Goal: Information Seeking & Learning: Learn about a topic

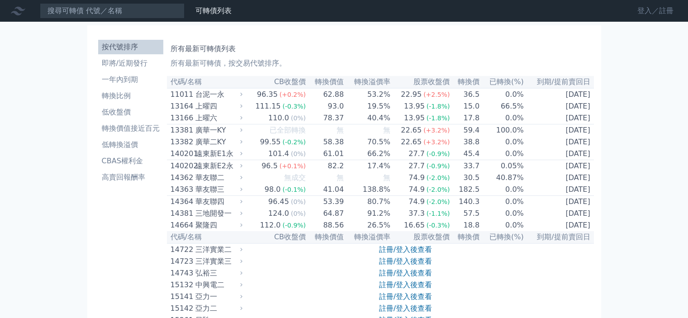
click at [648, 12] on link "登入／註冊" at bounding box center [655, 11] width 51 height 14
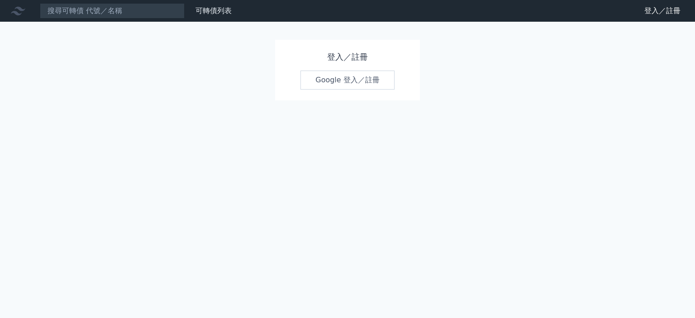
click at [363, 82] on link "Google 登入／註冊" at bounding box center [347, 80] width 94 height 19
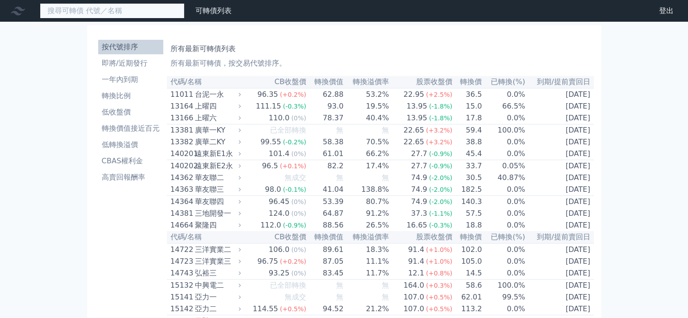
click at [132, 7] on input at bounding box center [112, 10] width 145 height 15
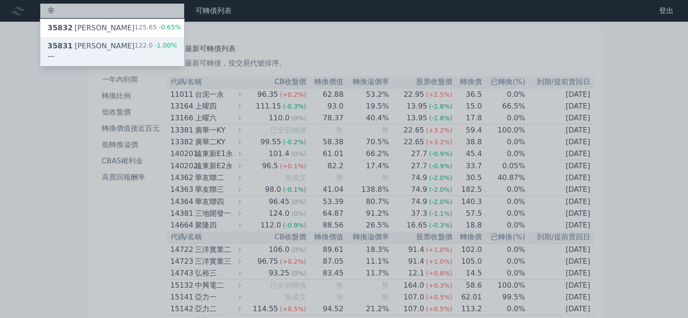
type input "辛"
click at [82, 42] on div "35831 [PERSON_NAME]一" at bounding box center [91, 52] width 87 height 22
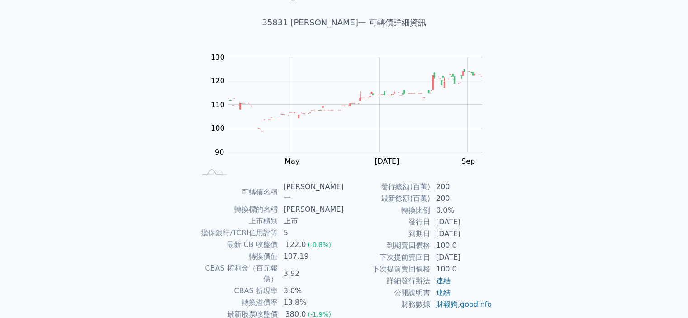
scroll to position [90, 0]
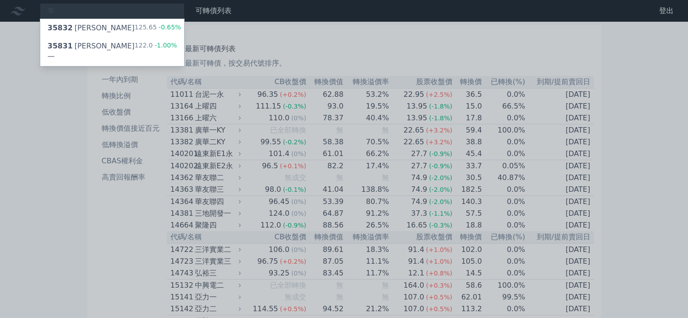
click at [69, 134] on div at bounding box center [344, 159] width 688 height 318
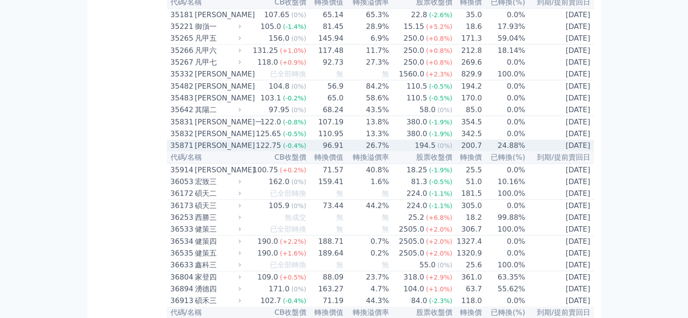
scroll to position [1991, 0]
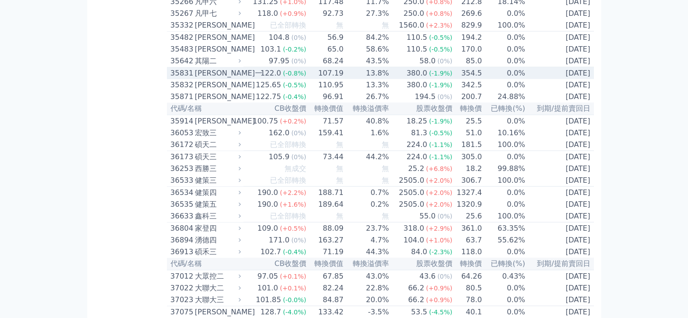
click at [239, 79] on div "[PERSON_NAME]一" at bounding box center [217, 73] width 44 height 11
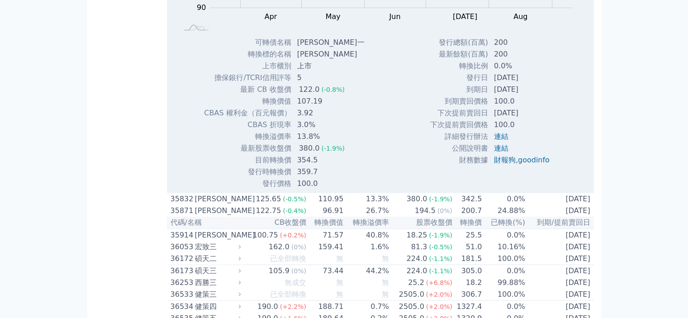
scroll to position [2172, 0]
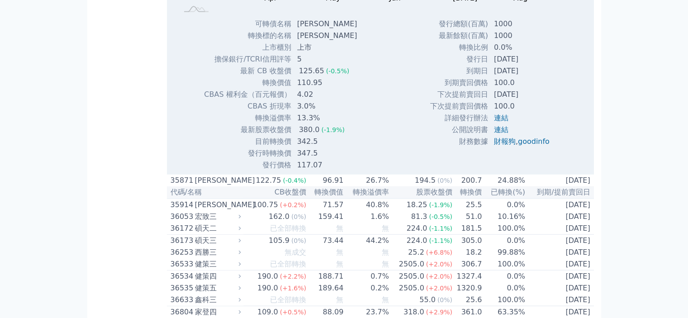
scroll to position [2217, 0]
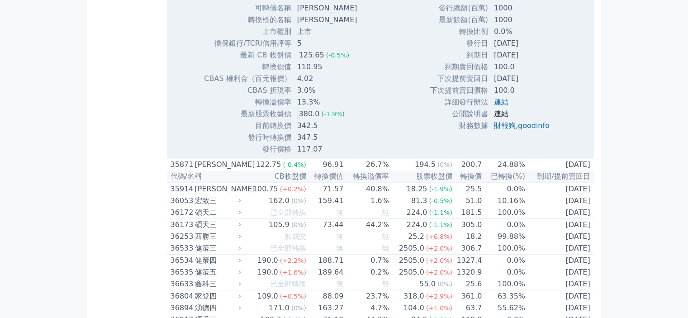
click at [503, 118] on link "連結" at bounding box center [501, 113] width 14 height 9
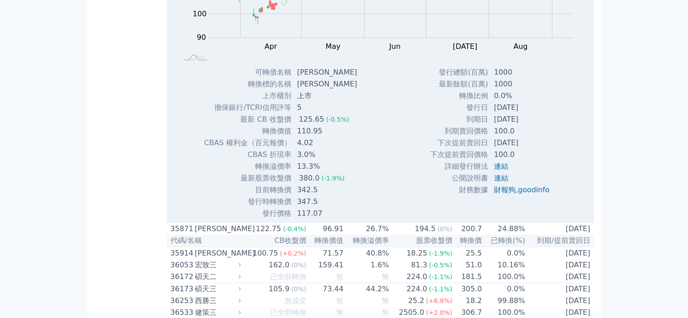
scroll to position [2036, 0]
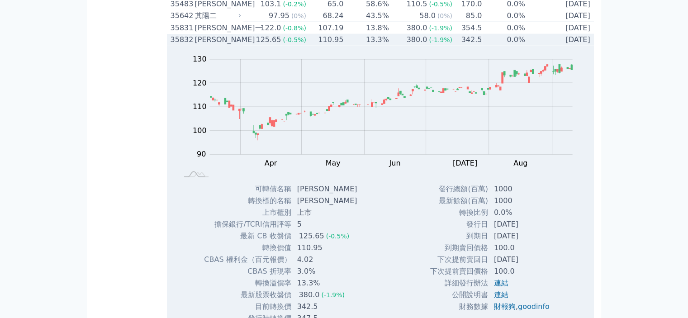
click at [232, 45] on div "[PERSON_NAME]" at bounding box center [217, 39] width 44 height 11
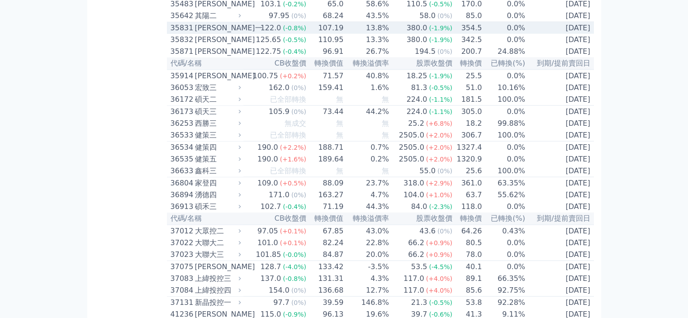
click at [237, 33] on div "[PERSON_NAME]一" at bounding box center [217, 28] width 44 height 11
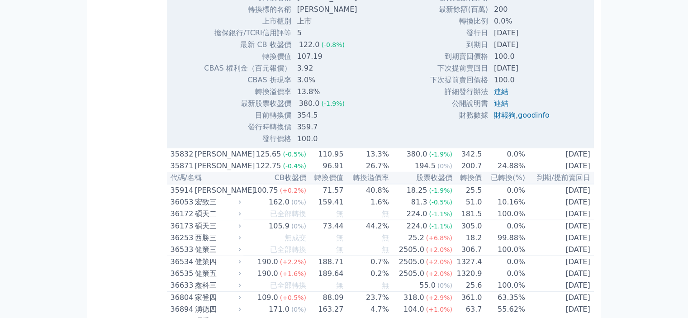
scroll to position [2217, 0]
drag, startPoint x: 296, startPoint y: 261, endPoint x: 324, endPoint y: 261, distance: 27.6
click at [324, 120] on td "354.5" at bounding box center [332, 114] width 80 height 12
click at [342, 120] on td "354.5" at bounding box center [332, 114] width 80 height 12
